Goal: Transaction & Acquisition: Download file/media

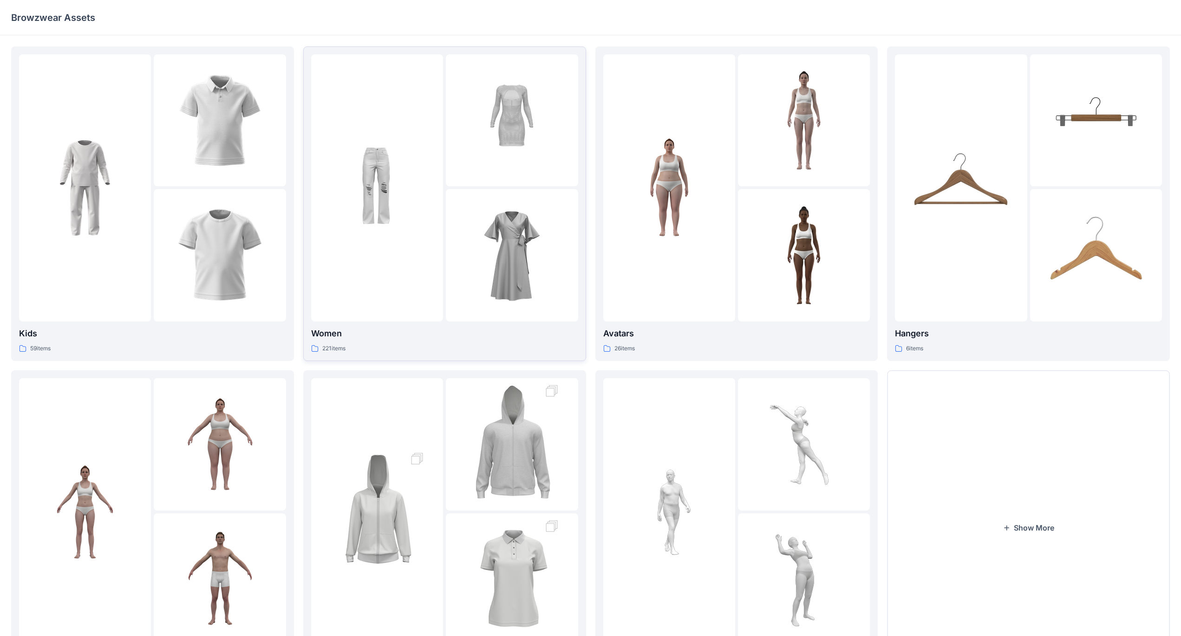
click at [421, 354] on link "Women 221 items" at bounding box center [444, 203] width 283 height 314
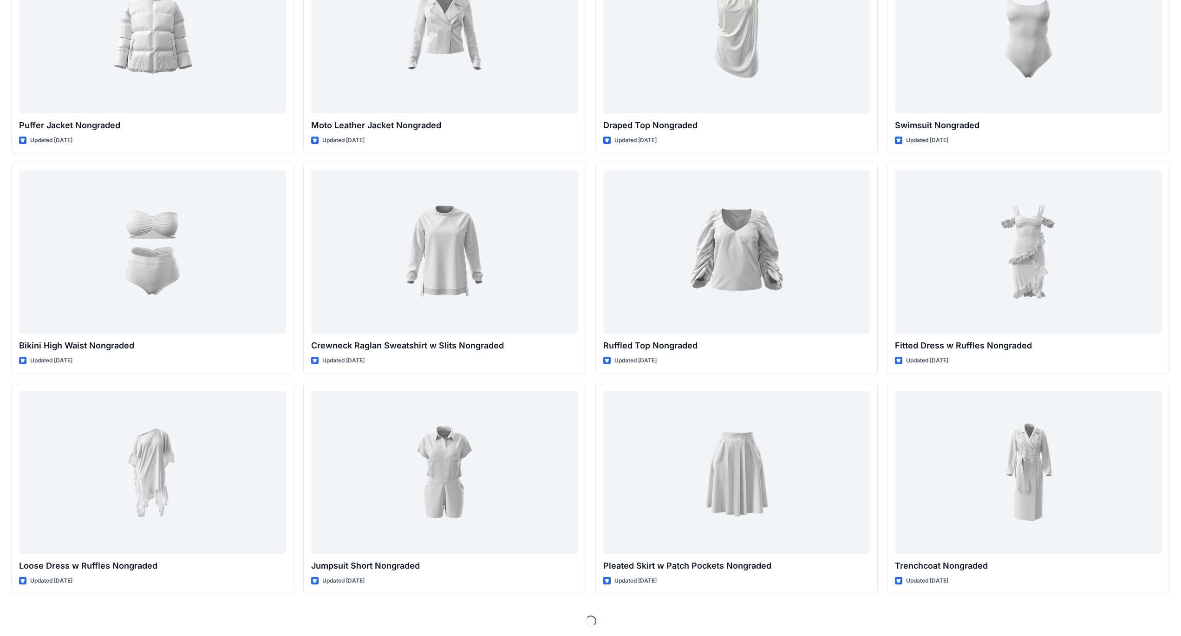
scroll to position [9349, 0]
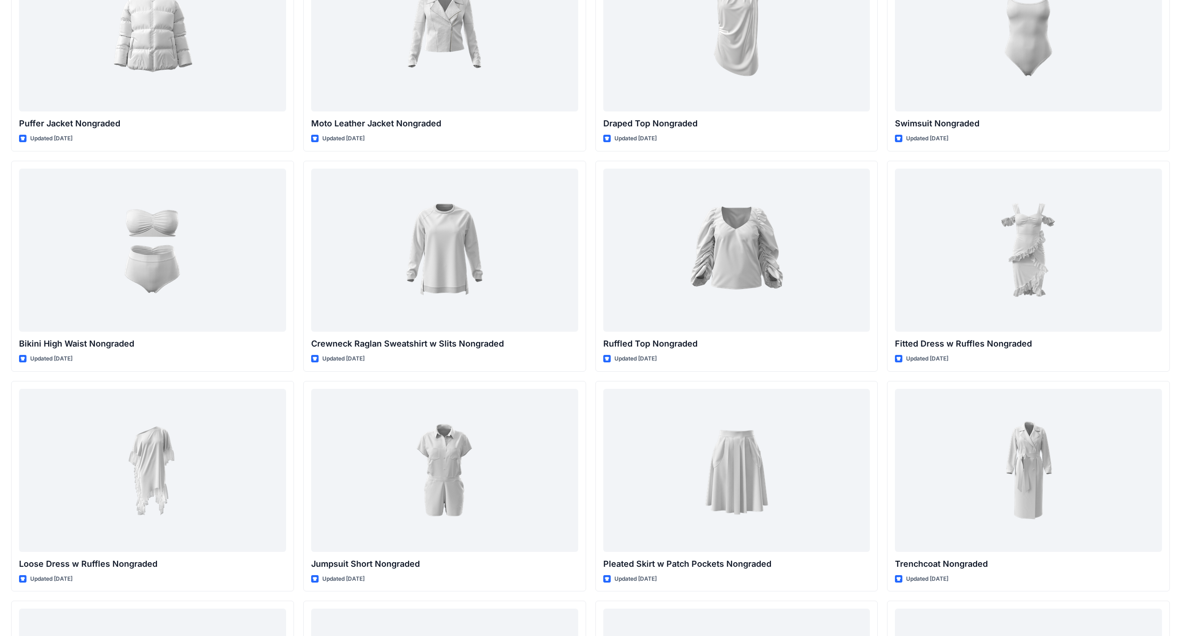
drag, startPoint x: 1180, startPoint y: 578, endPoint x: 1174, endPoint y: 612, distance: 35.0
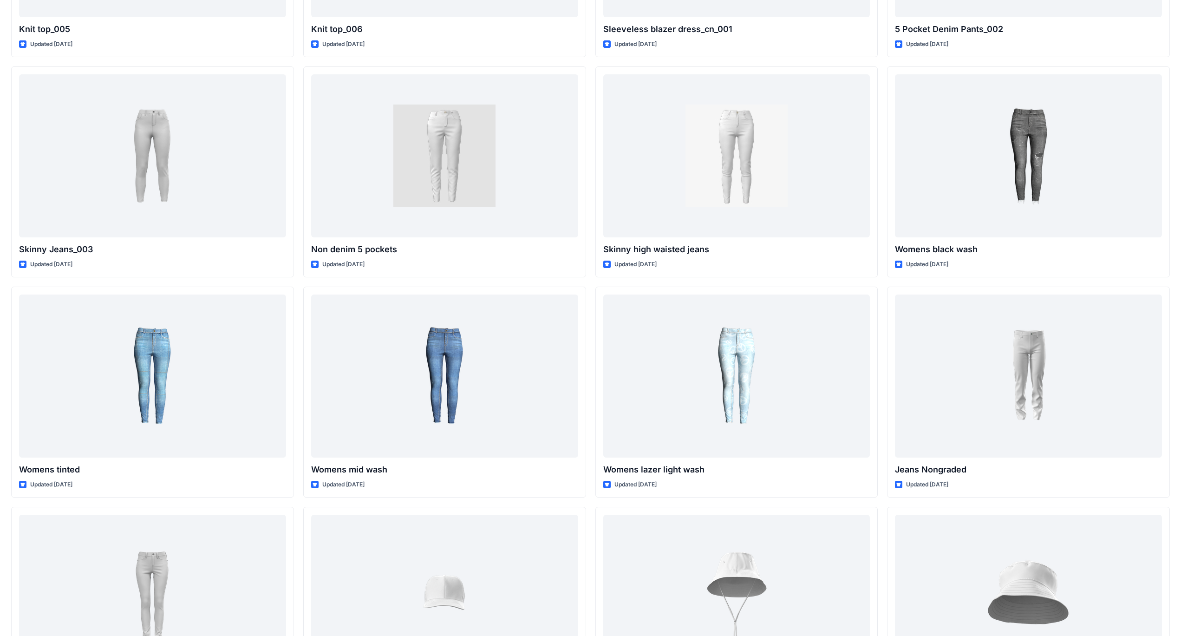
scroll to position [6619, 0]
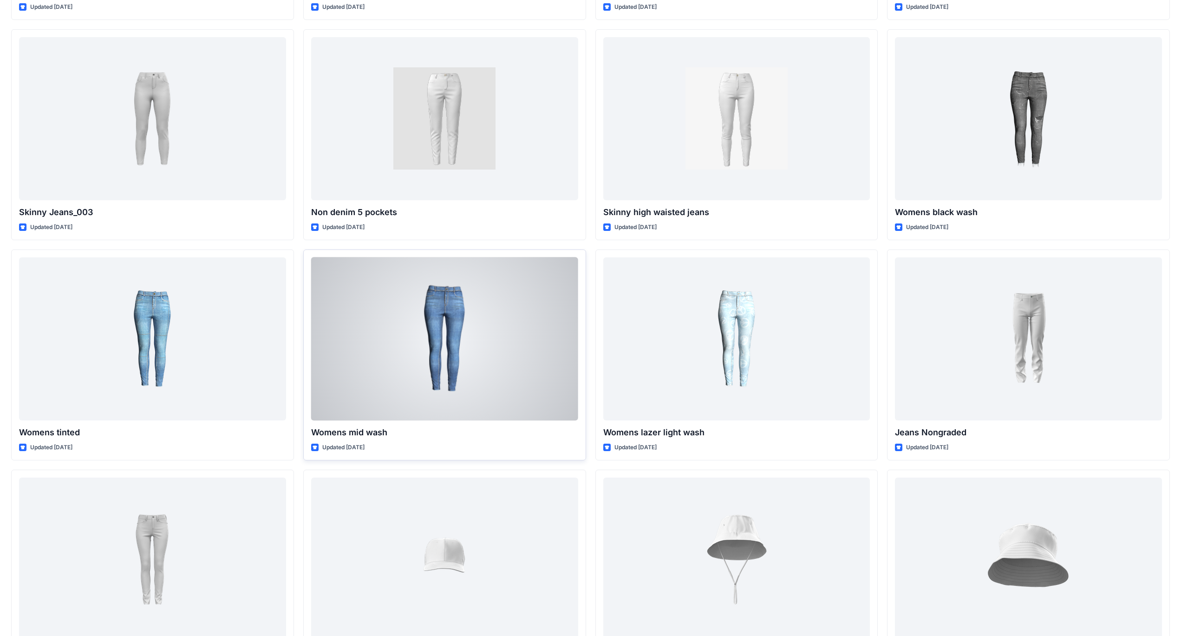
click at [489, 341] on div at bounding box center [444, 338] width 267 height 163
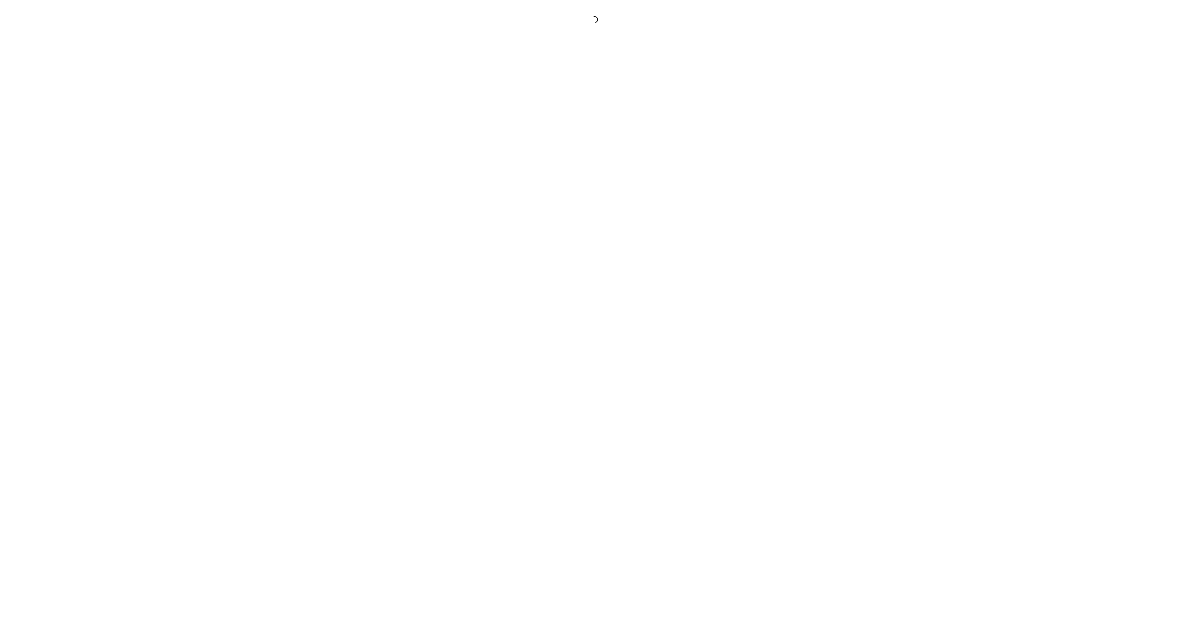
click at [489, 341] on div at bounding box center [594, 318] width 1189 height 636
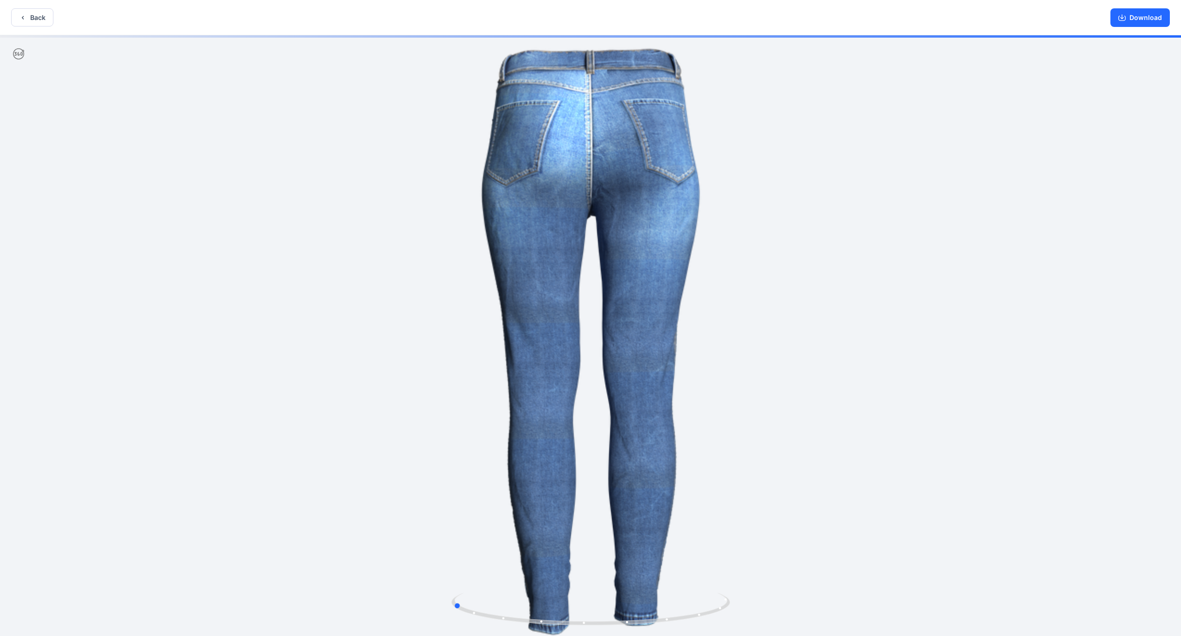
drag, startPoint x: 731, startPoint y: 256, endPoint x: 874, endPoint y: 245, distance: 143.5
click at [874, 245] on div at bounding box center [590, 336] width 1181 height 602
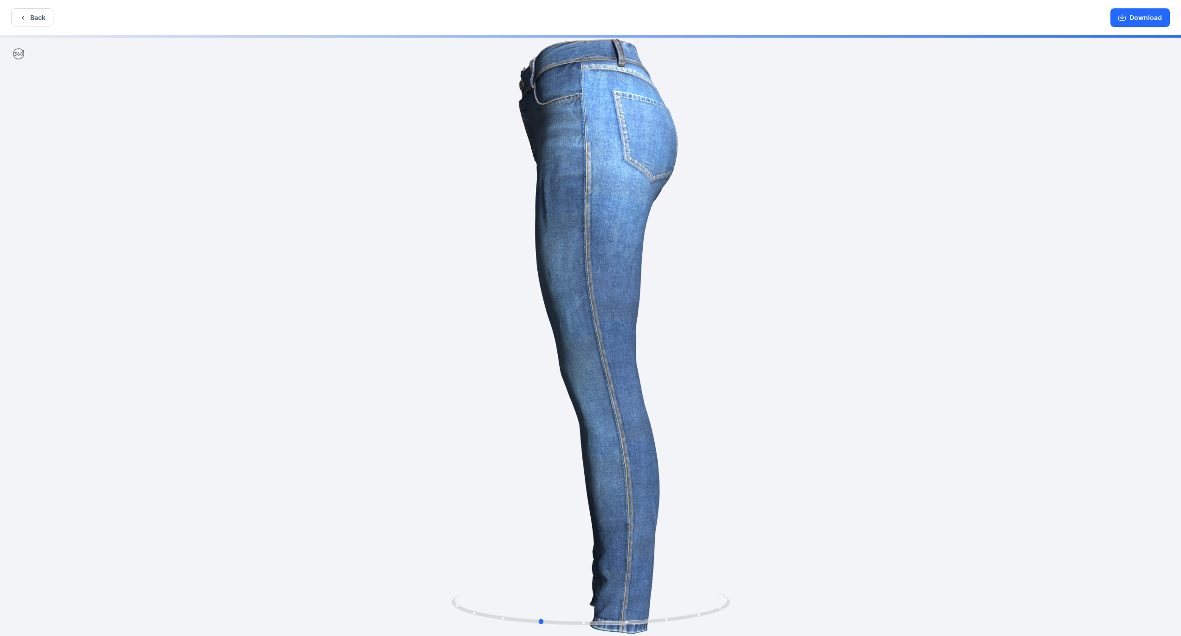
drag, startPoint x: 852, startPoint y: 268, endPoint x: 941, endPoint y: 247, distance: 91.7
click at [941, 247] on div at bounding box center [590, 336] width 1181 height 602
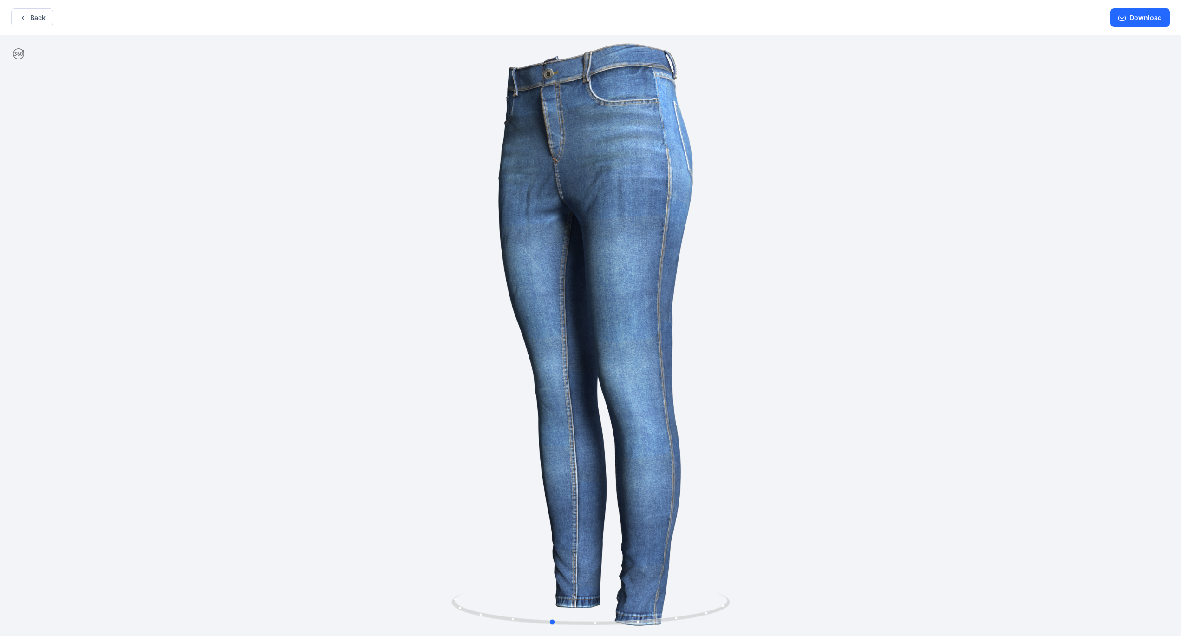
drag, startPoint x: 937, startPoint y: 248, endPoint x: 944, endPoint y: 247, distance: 6.8
click at [944, 247] on div at bounding box center [590, 336] width 1181 height 602
drag, startPoint x: 399, startPoint y: 253, endPoint x: 393, endPoint y: 252, distance: 6.1
click at [393, 252] on div at bounding box center [590, 336] width 1181 height 602
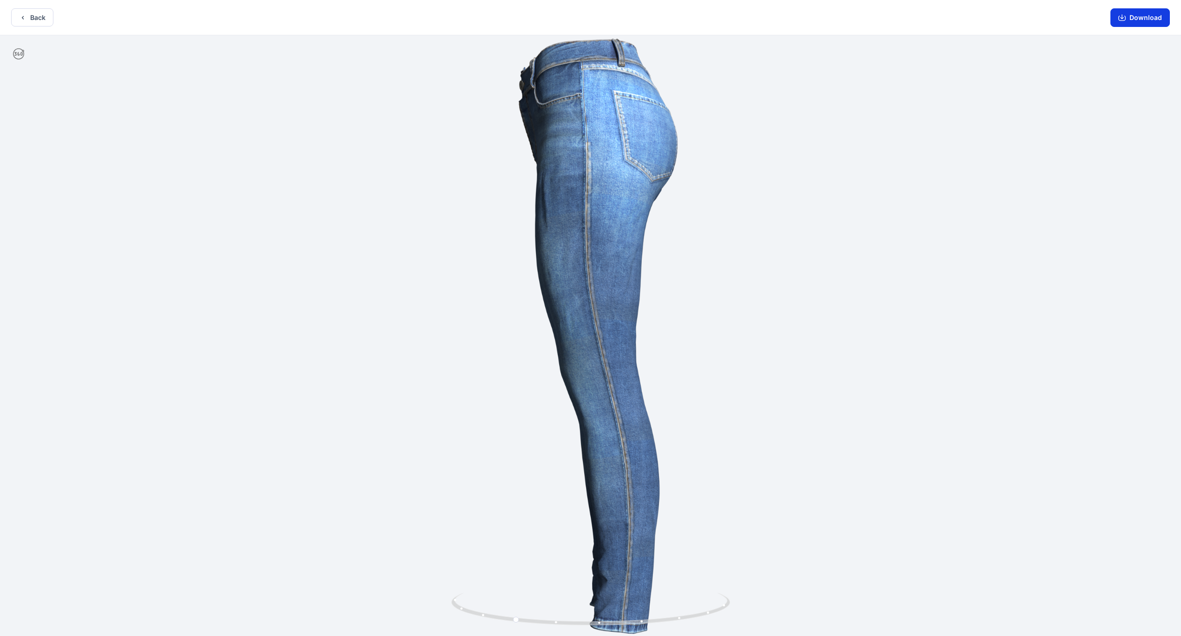
click at [1127, 24] on button "Download" at bounding box center [1139, 17] width 59 height 19
click at [880, 85] on div at bounding box center [590, 336] width 1181 height 602
